Goal: Task Accomplishment & Management: Manage account settings

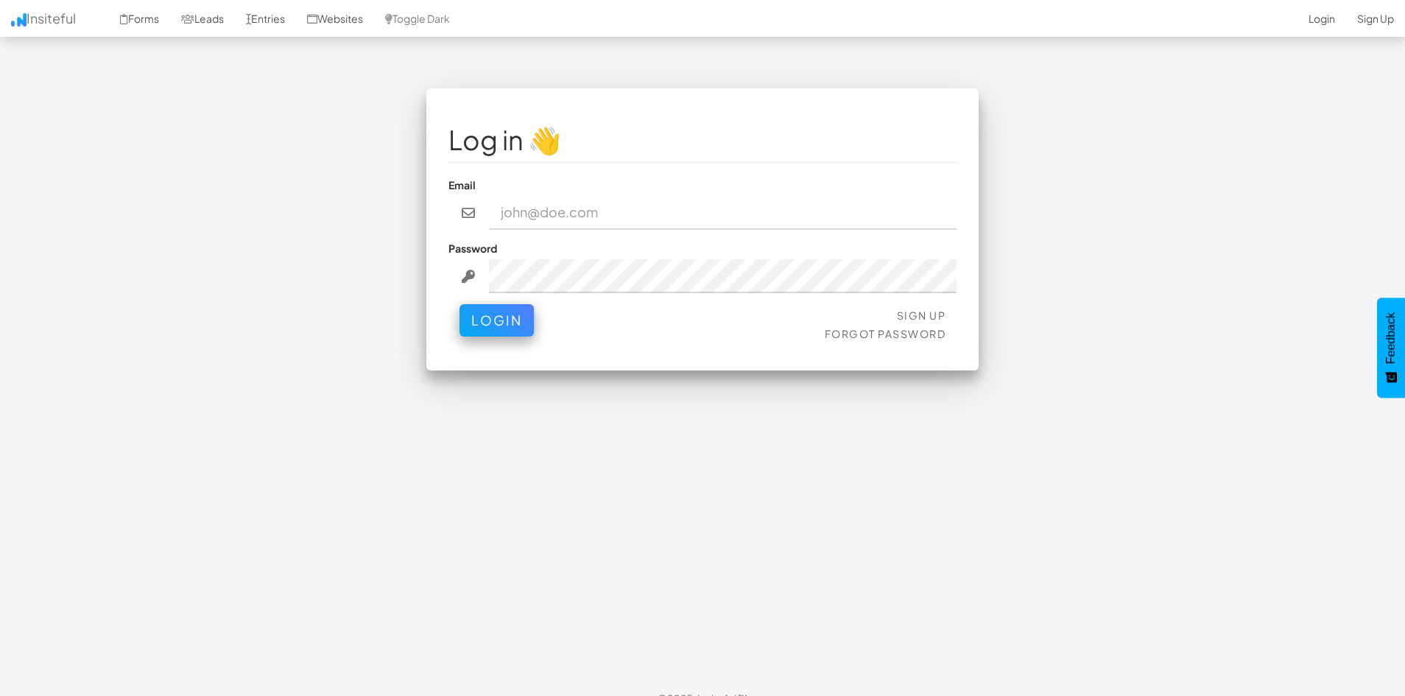
click at [626, 224] on input "email" at bounding box center [723, 213] width 468 height 34
type input "[PERSON_NAME][EMAIL_ADDRESS][DOMAIN_NAME]"
click at [485, 312] on button "Login" at bounding box center [497, 317] width 74 height 32
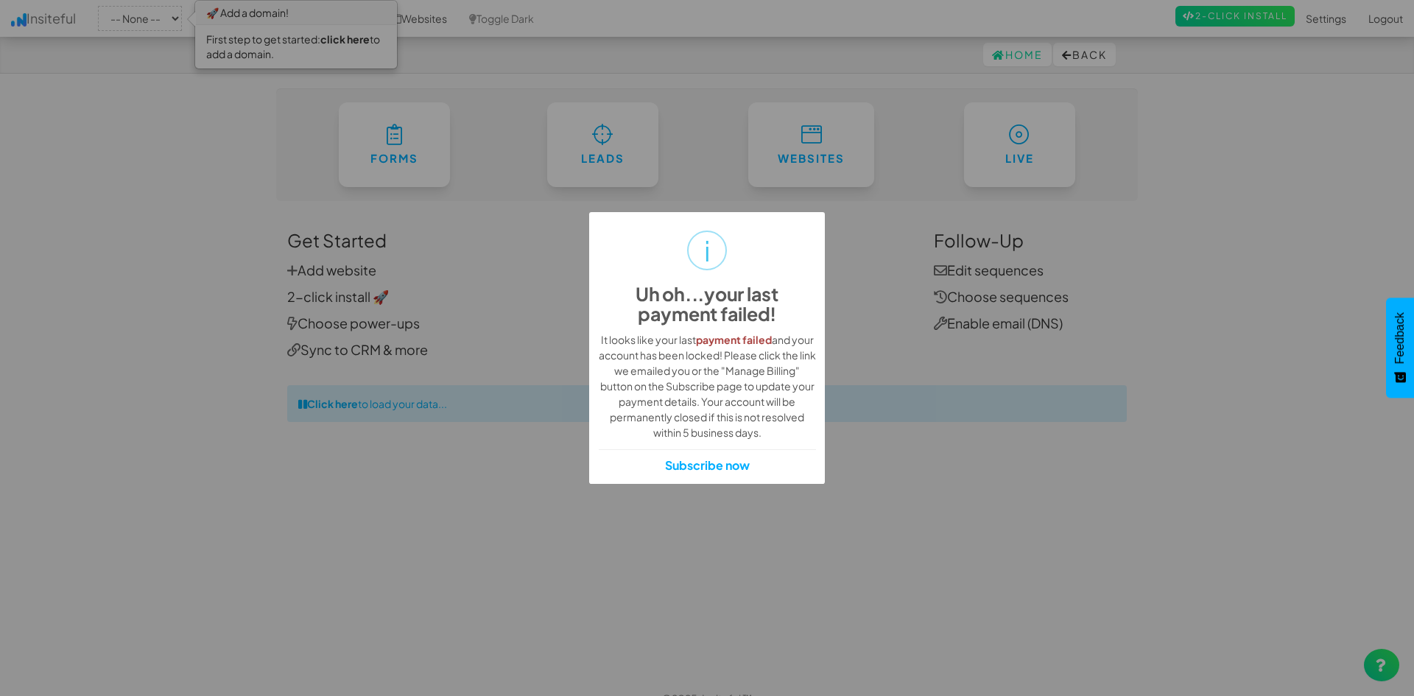
click at [460, 285] on div "i Uh oh...your last payment failed! × It looks like your last payment failed an…" at bounding box center [707, 348] width 1414 height 696
click at [1329, 174] on div "i Uh oh...your last payment failed! × It looks like your last payment failed an…" at bounding box center [707, 348] width 1414 height 696
click at [1299, 91] on div "i Uh oh...your last payment failed! × It looks like your last payment failed an…" at bounding box center [707, 348] width 1414 height 696
click at [1257, 88] on div "i Uh oh...your last payment failed! × It looks like your last payment failed an…" at bounding box center [707, 348] width 1414 height 696
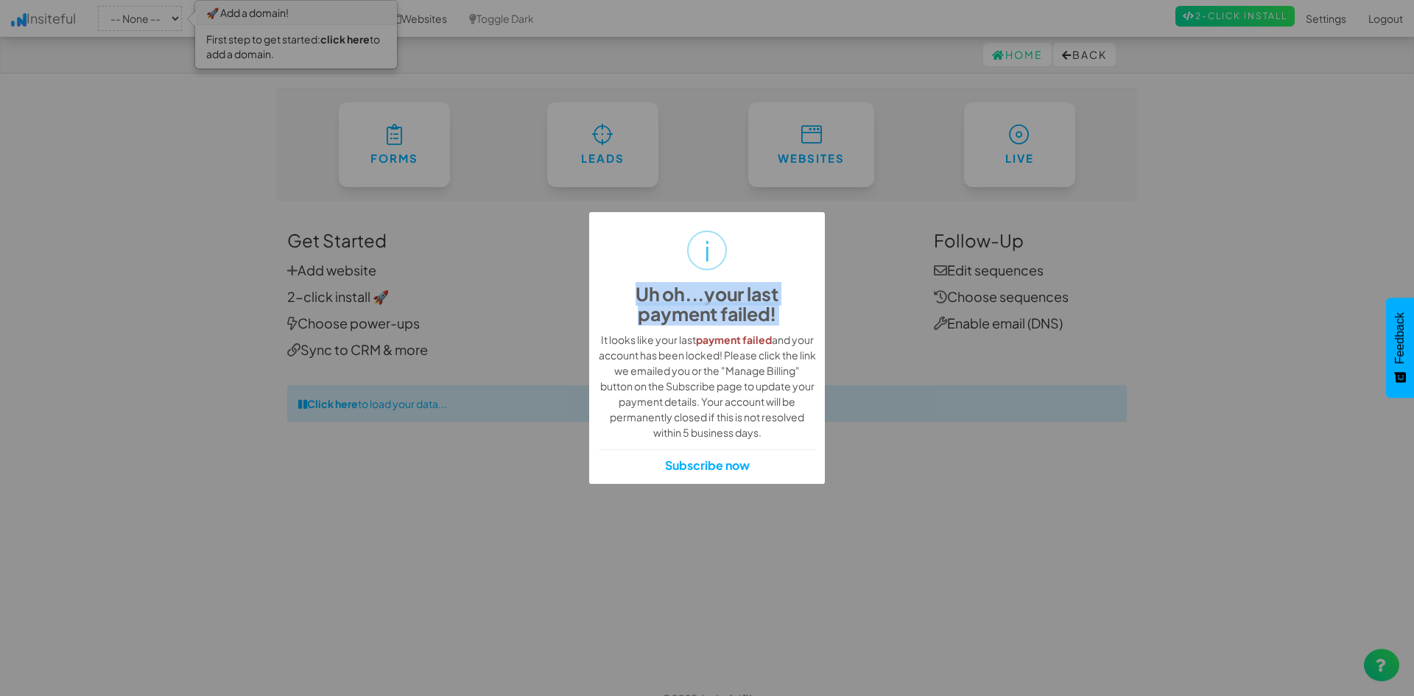
click at [859, 234] on div "i Uh oh...your last payment failed! × It looks like your last payment failed an…" at bounding box center [707, 348] width 1414 height 696
click at [788, 306] on h2 "Uh oh...your last payment failed!" at bounding box center [707, 304] width 217 height 41
click at [804, 360] on div "It looks like your last payment failed and your account has been locked! Please…" at bounding box center [707, 386] width 217 height 108
drag, startPoint x: 801, startPoint y: 362, endPoint x: 1008, endPoint y: 461, distance: 229.6
click at [1008, 461] on div "i Uh oh...your last payment failed! × It looks like your last payment failed an…" at bounding box center [707, 348] width 1414 height 696
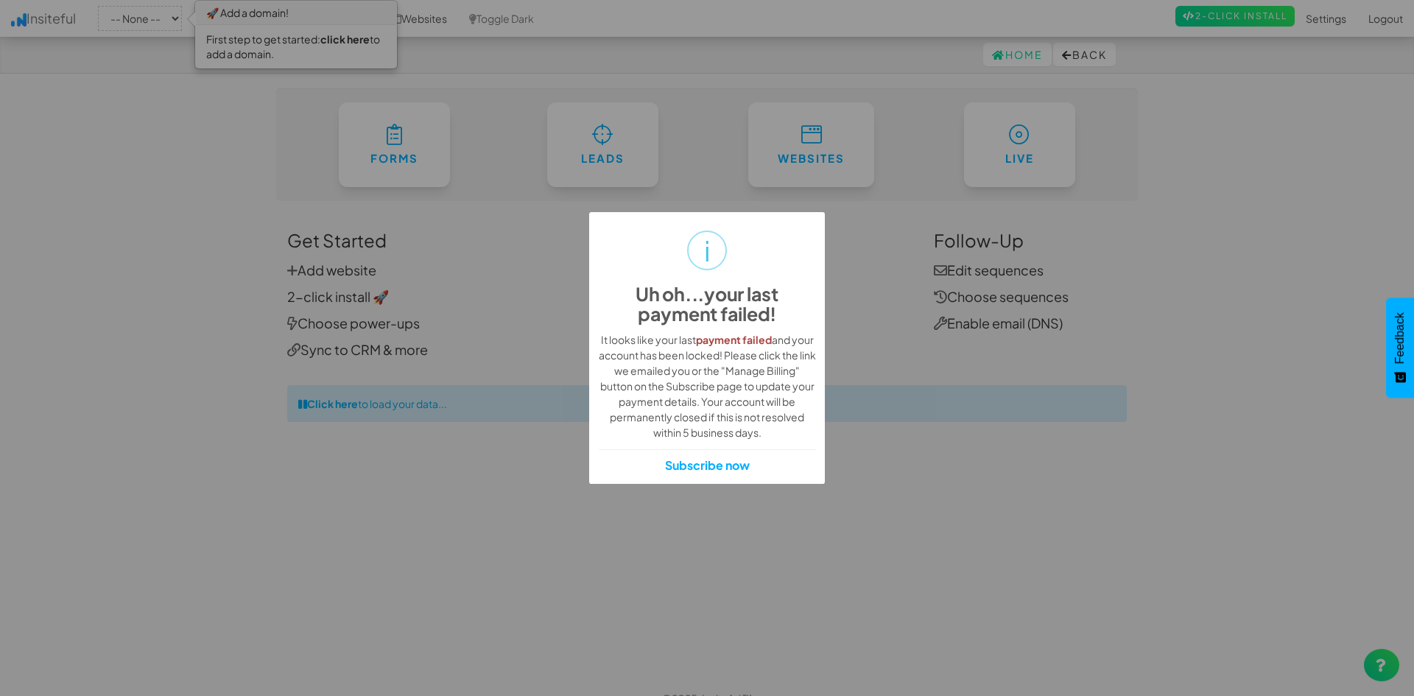
drag, startPoint x: 583, startPoint y: 351, endPoint x: 1000, endPoint y: 485, distance: 437.7
click at [997, 489] on div "i Uh oh...your last payment failed! × It looks like your last payment failed an…" at bounding box center [707, 348] width 1414 height 696
